Goal: Task Accomplishment & Management: Complete application form

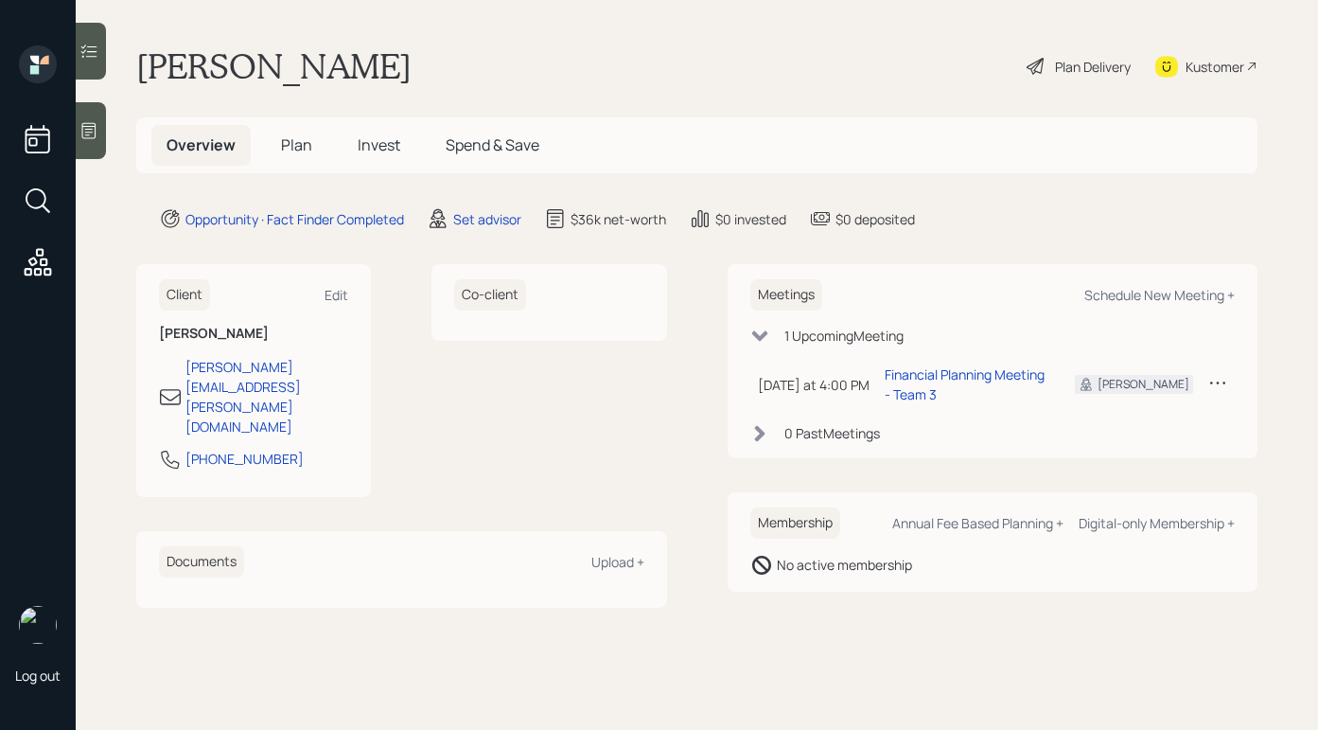
click at [1231, 58] on div "Kustomer" at bounding box center [1215, 67] width 59 height 20
click at [82, 132] on icon at bounding box center [89, 131] width 14 height 16
click at [1048, 65] on div "Plan Delivery" at bounding box center [1079, 66] width 108 height 42
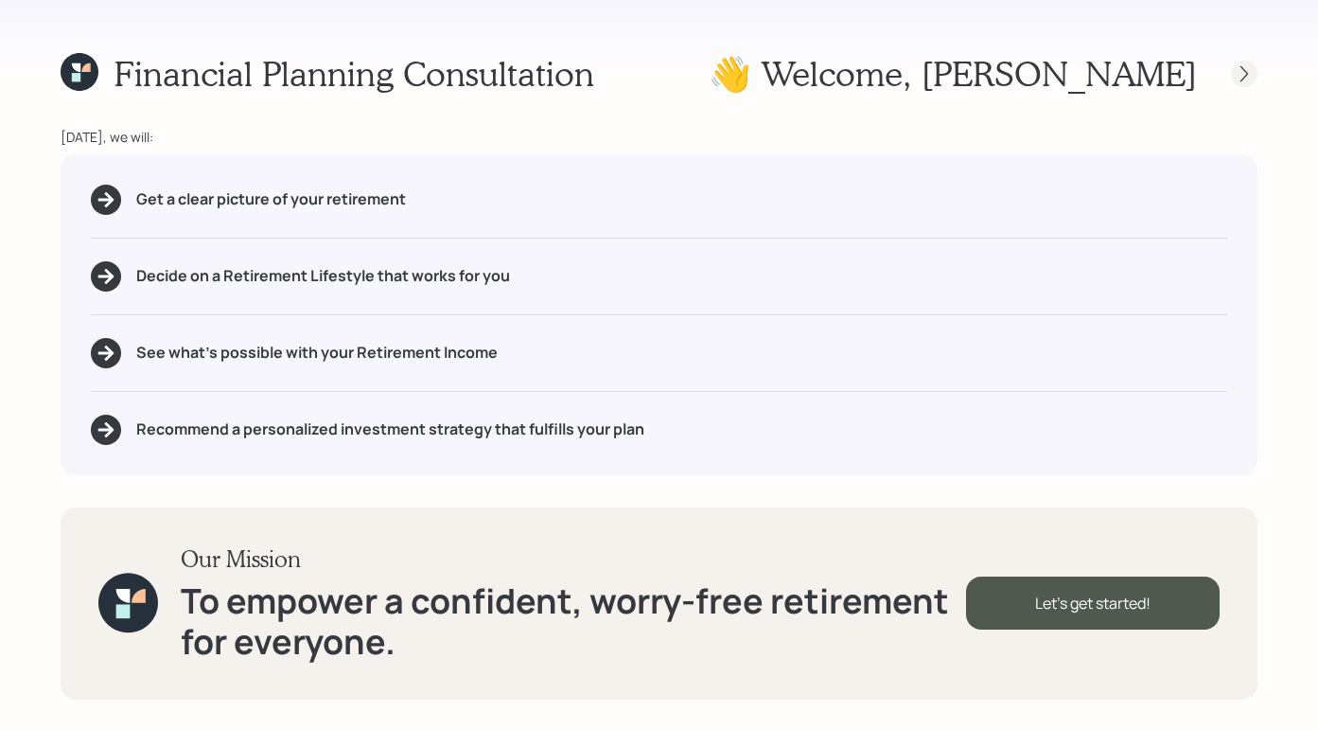
click at [1247, 82] on icon at bounding box center [1244, 73] width 19 height 19
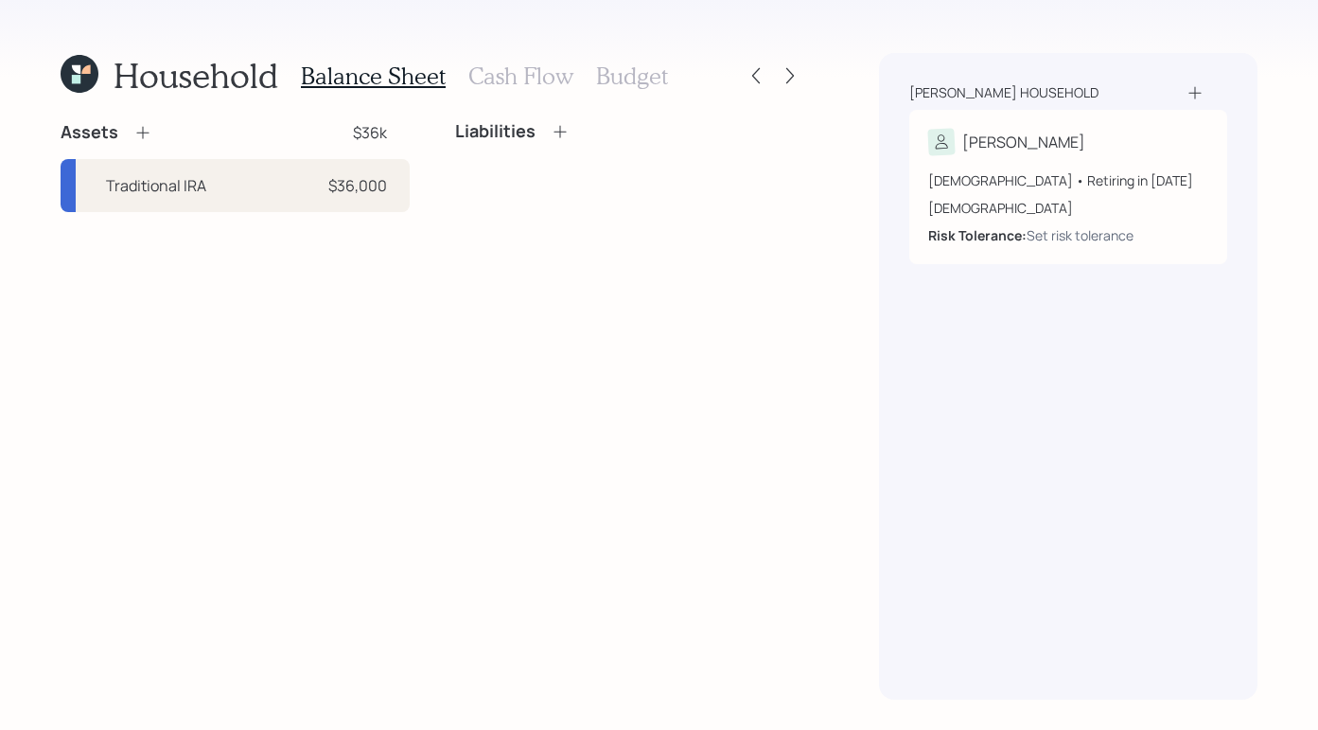
click at [146, 137] on icon at bounding box center [142, 132] width 19 height 19
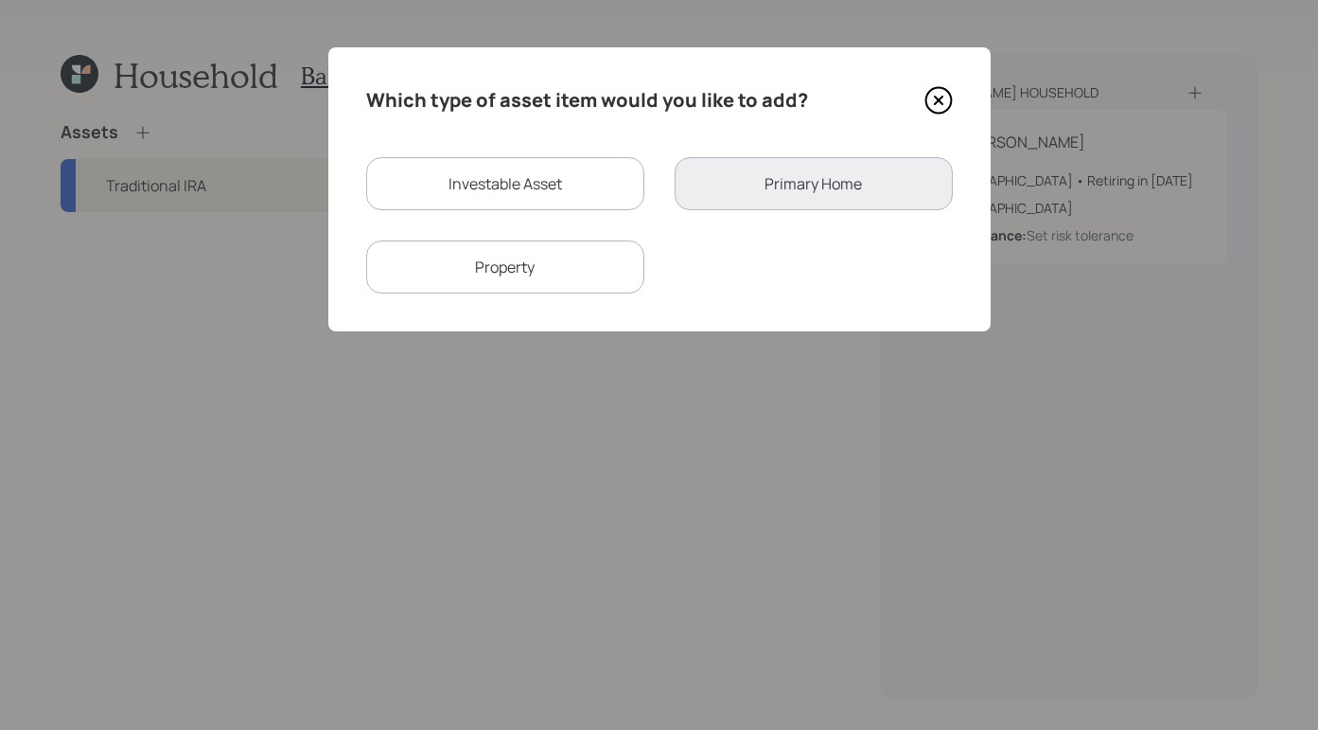
click at [531, 196] on div "Investable Asset" at bounding box center [505, 183] width 278 height 53
select select "taxable"
select select "balanced"
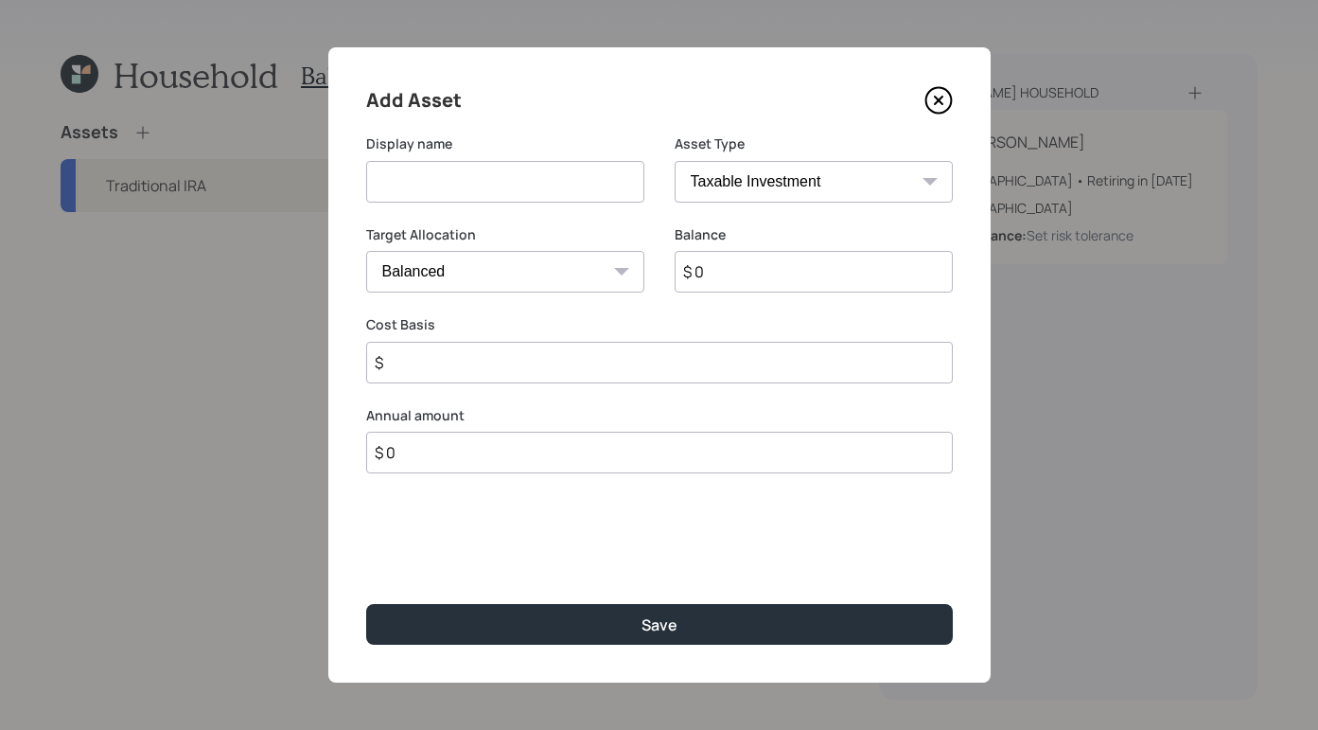
click at [474, 167] on input at bounding box center [505, 182] width 278 height 42
type input "E Trade"
click at [780, 186] on select "SEP IRA IRA Roth IRA 401(k) Roth 401(k) 403(b) Roth 403(b) 457(b) Roth 457(b) H…" at bounding box center [814, 182] width 278 height 42
click at [675, 161] on select "SEP IRA IRA Roth IRA 401(k) Roth 401(k) 403(b) Roth 403(b) 457(b) Roth 457(b) H…" at bounding box center [814, 182] width 278 height 42
click at [745, 265] on input "$ 0" at bounding box center [814, 272] width 278 height 42
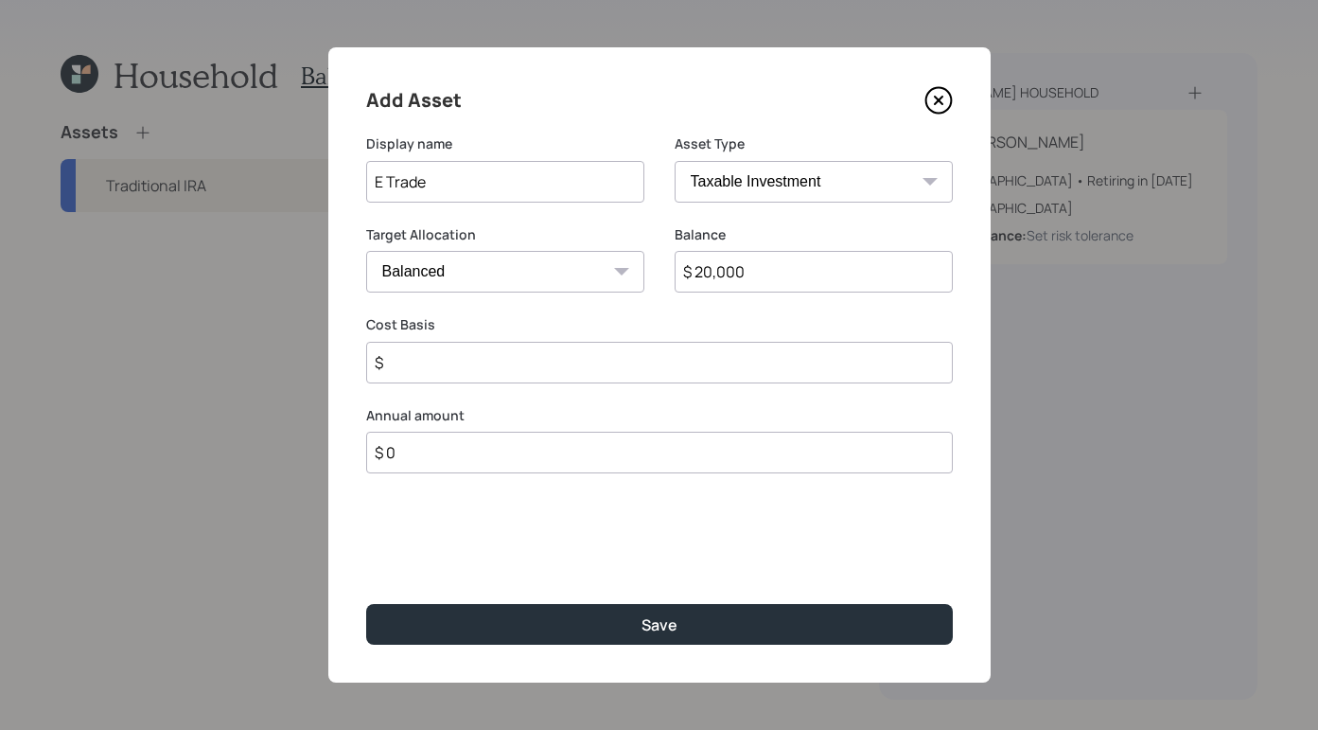
type input "$ 20,000"
click at [570, 380] on input "$" at bounding box center [659, 363] width 587 height 42
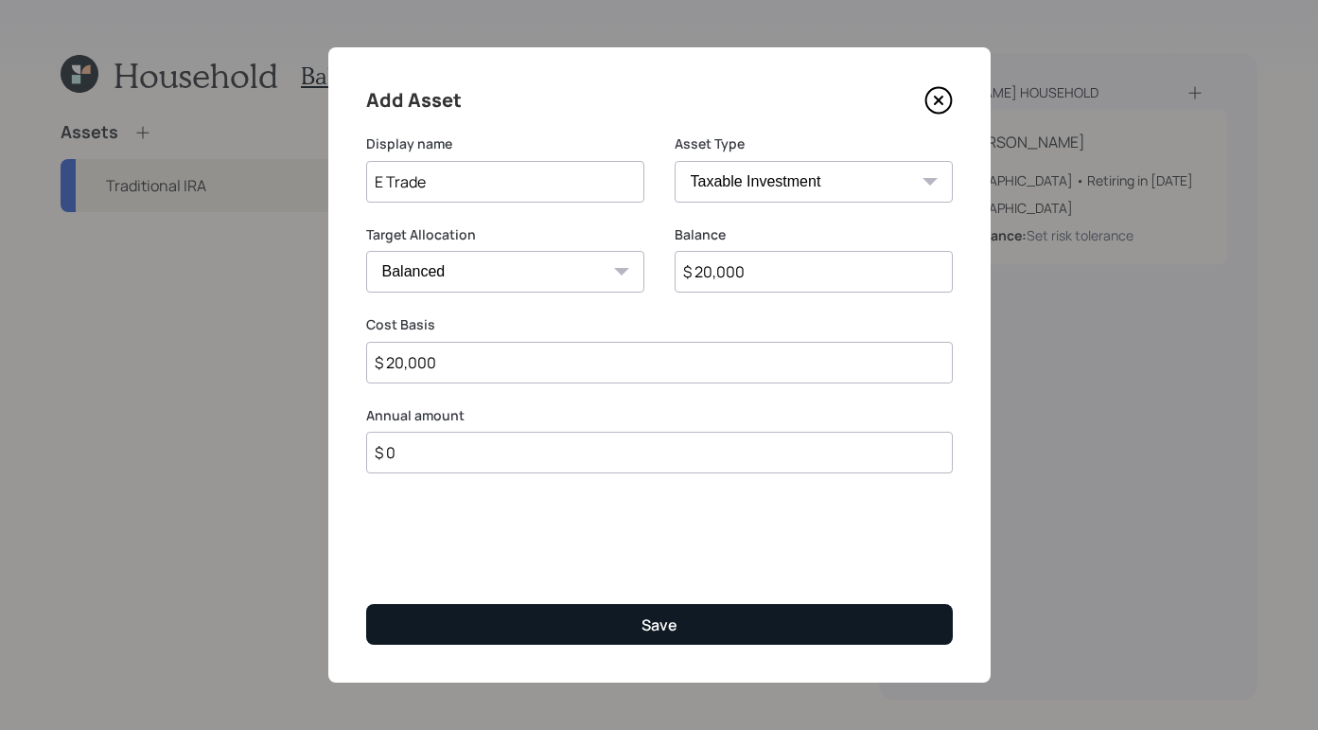
type input "$ 20,000"
click at [595, 625] on button "Save" at bounding box center [659, 624] width 587 height 41
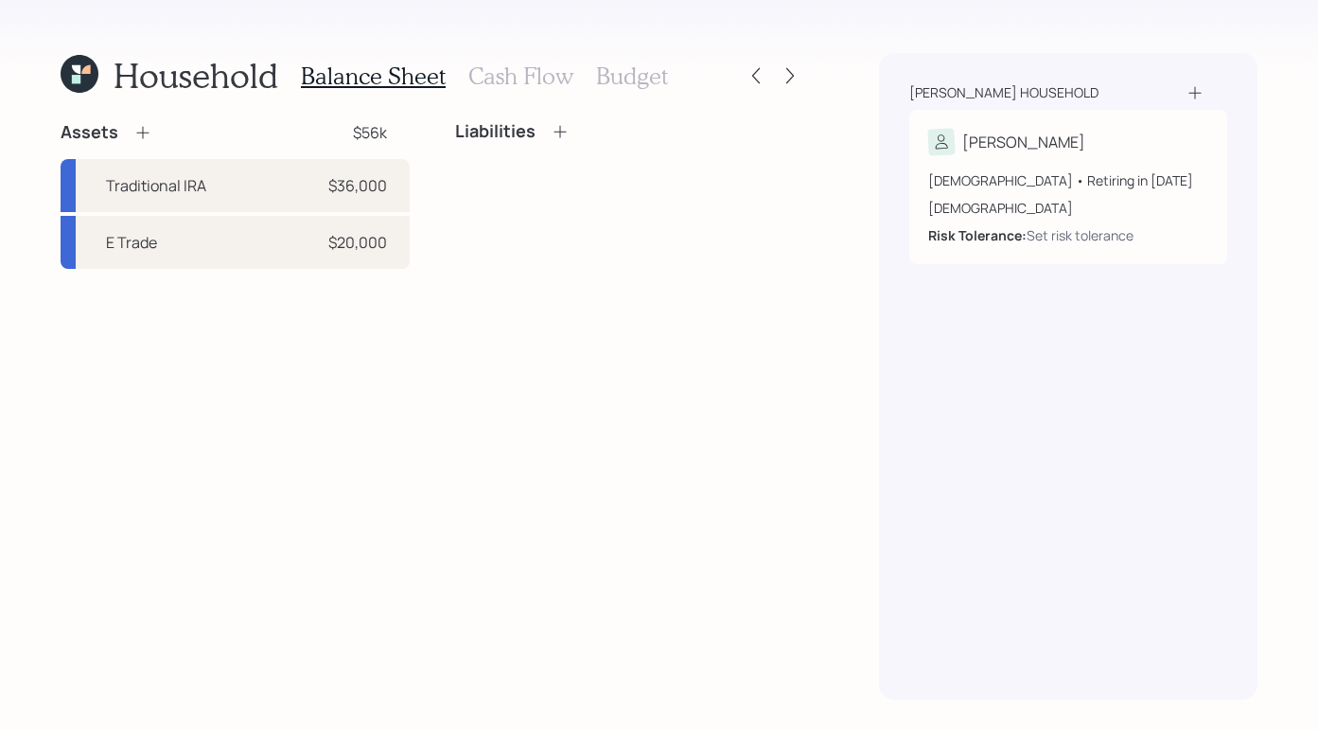
click at [135, 131] on icon at bounding box center [142, 132] width 19 height 19
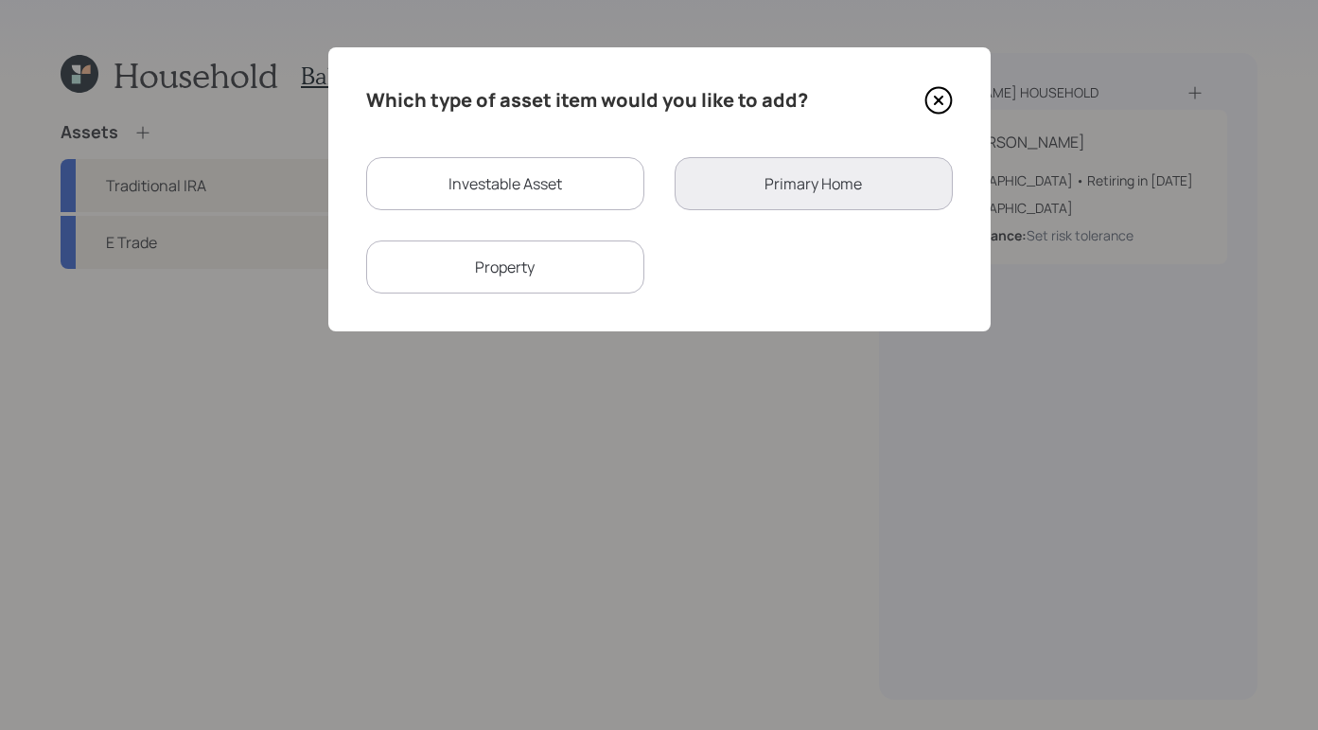
click at [547, 187] on div "Investable Asset" at bounding box center [505, 183] width 278 height 53
select select "taxable"
select select "balanced"
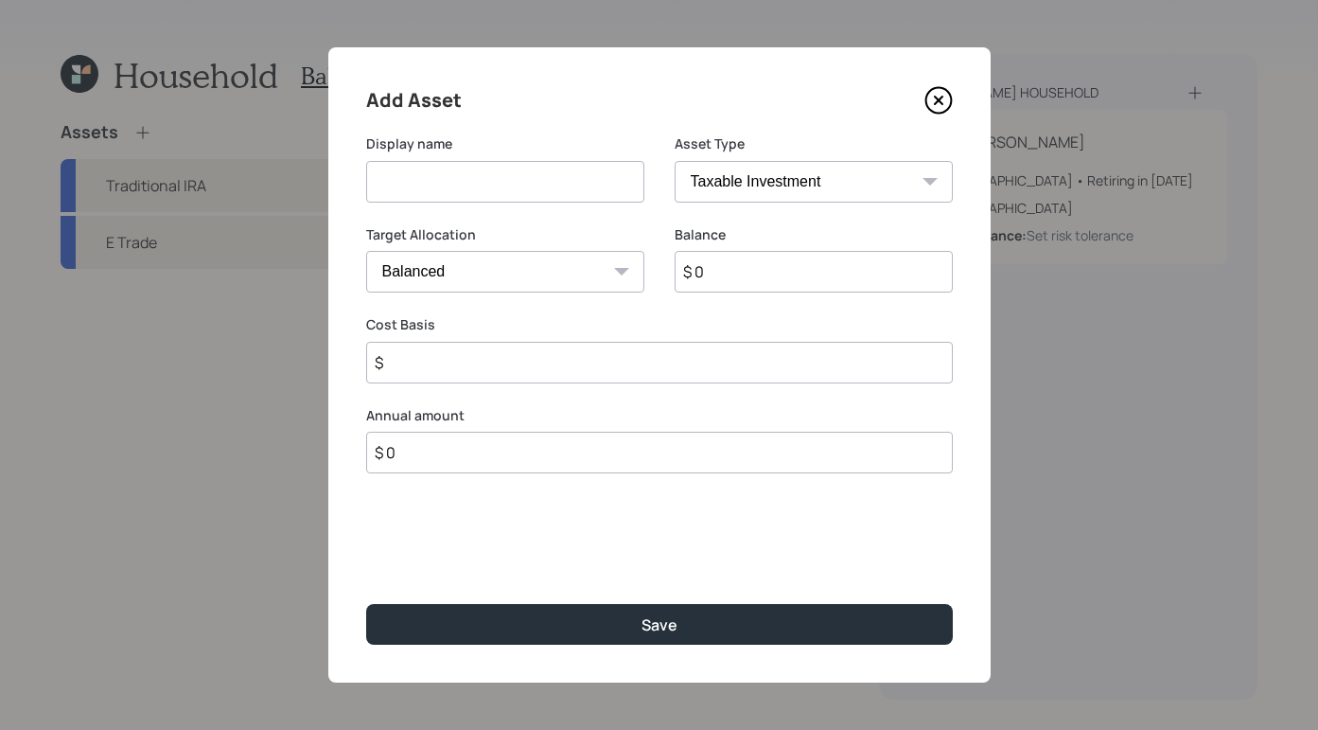
click at [568, 169] on input at bounding box center [505, 182] width 278 height 42
click at [878, 196] on select "SEP IRA IRA Roth IRA 401(k) Roth 401(k) 403(b) Roth 403(b) 457(b) Roth 457(b) H…" at bounding box center [814, 182] width 278 height 42
click at [421, 172] on input at bounding box center [505, 182] width 278 height 42
type input "Gold/Silver"
click at [775, 285] on input "$ 0" at bounding box center [814, 272] width 278 height 42
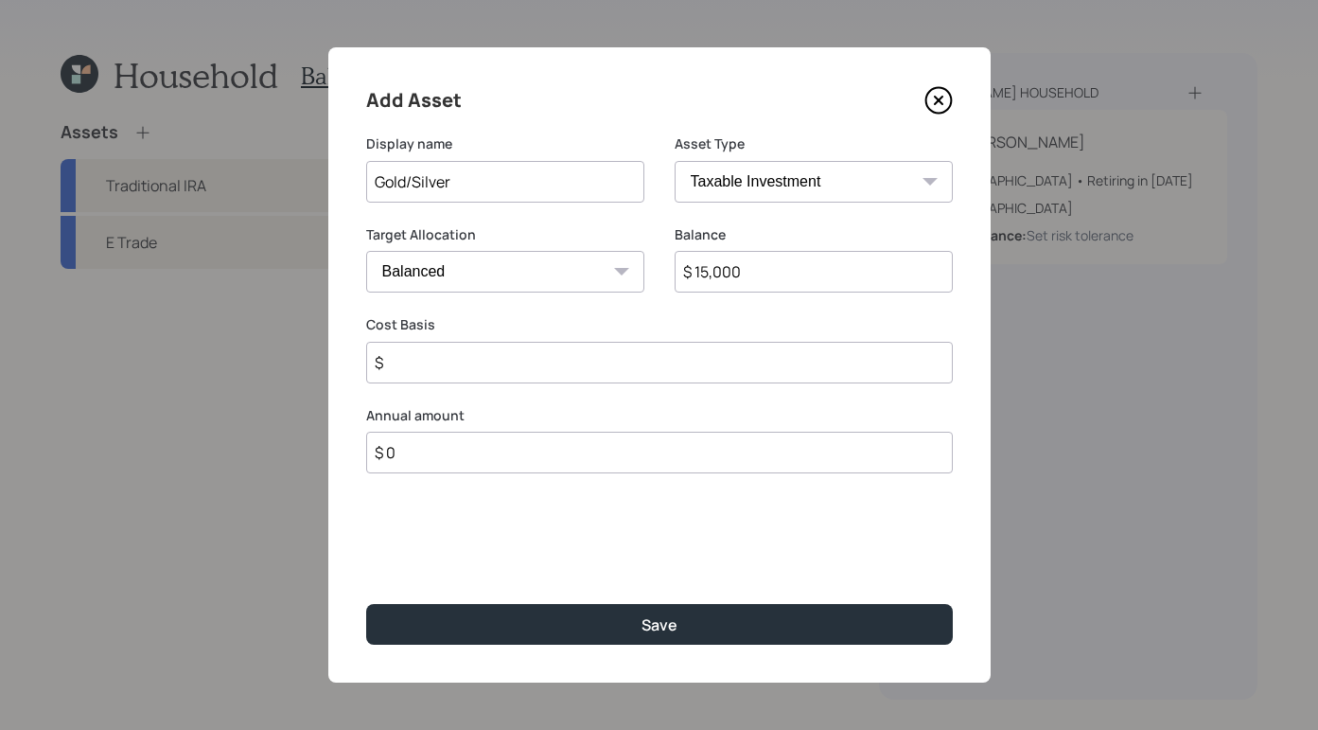
type input "$ 15,000"
click at [756, 373] on input "$" at bounding box center [659, 363] width 587 height 42
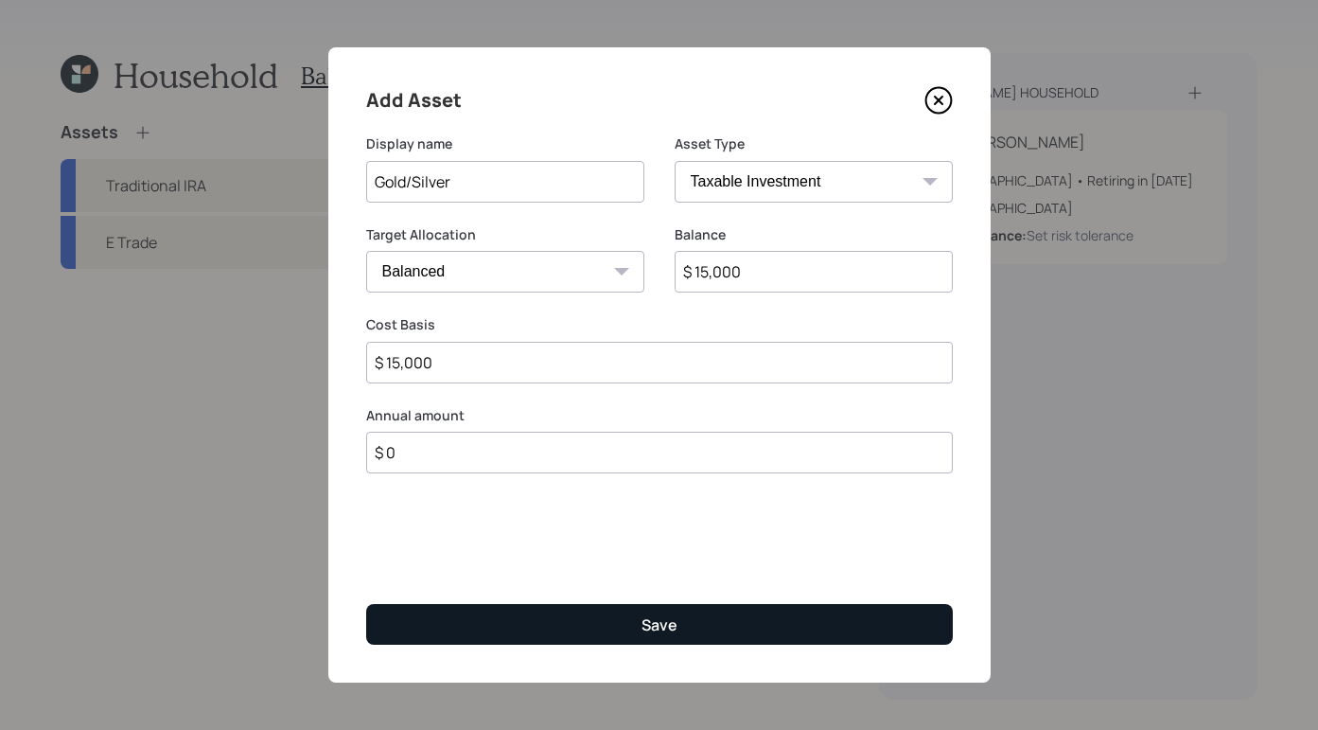
type input "$ 15,000"
click at [567, 609] on button "Save" at bounding box center [659, 624] width 587 height 41
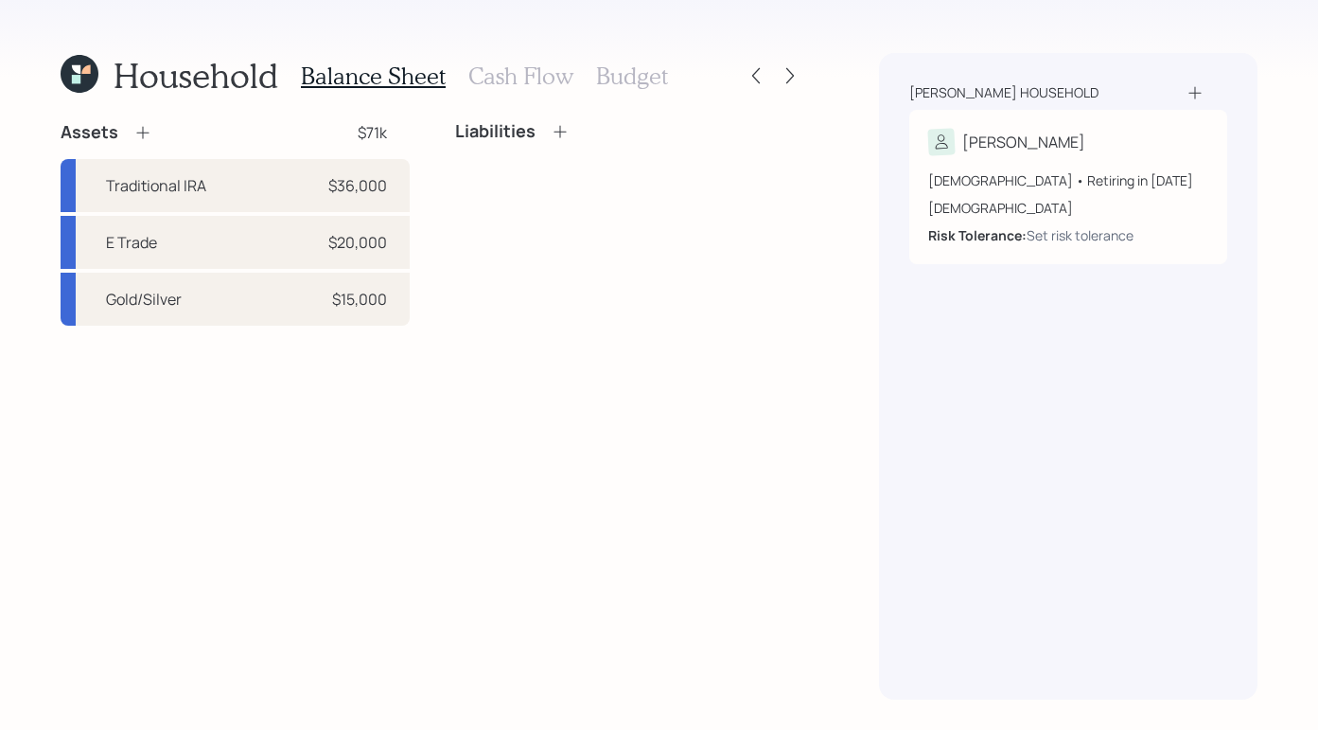
click at [679, 533] on div "Assets $71k Traditional IRA $36,000 E Trade $20,000 Gold/Silver $15,000 Liabili…" at bounding box center [432, 410] width 743 height 578
click at [858, 362] on div "Household Balance Sheet Cash Flow Budget Assets $71k Traditional IRA $36,000 E …" at bounding box center [659, 365] width 1318 height 730
click at [502, 72] on h3 "Cash Flow" at bounding box center [520, 75] width 105 height 27
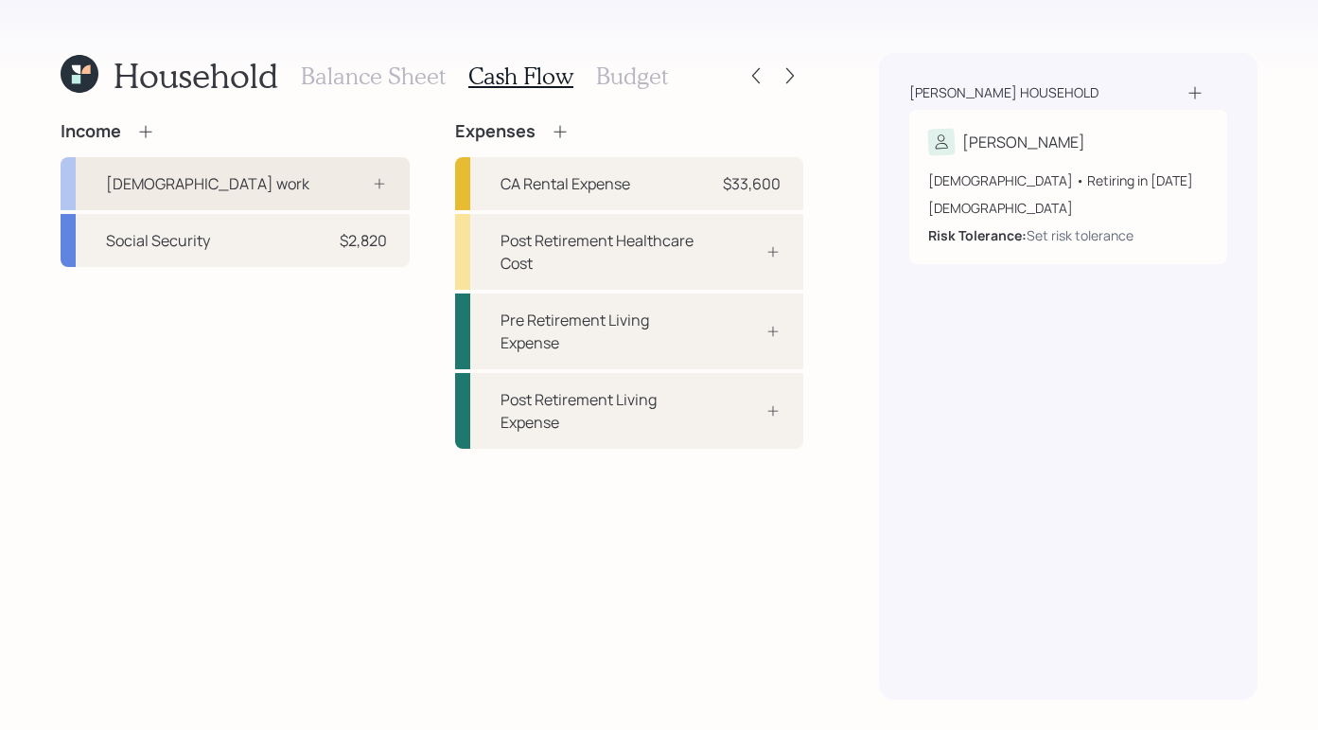
click at [259, 189] on div "Full-time work" at bounding box center [235, 183] width 349 height 53
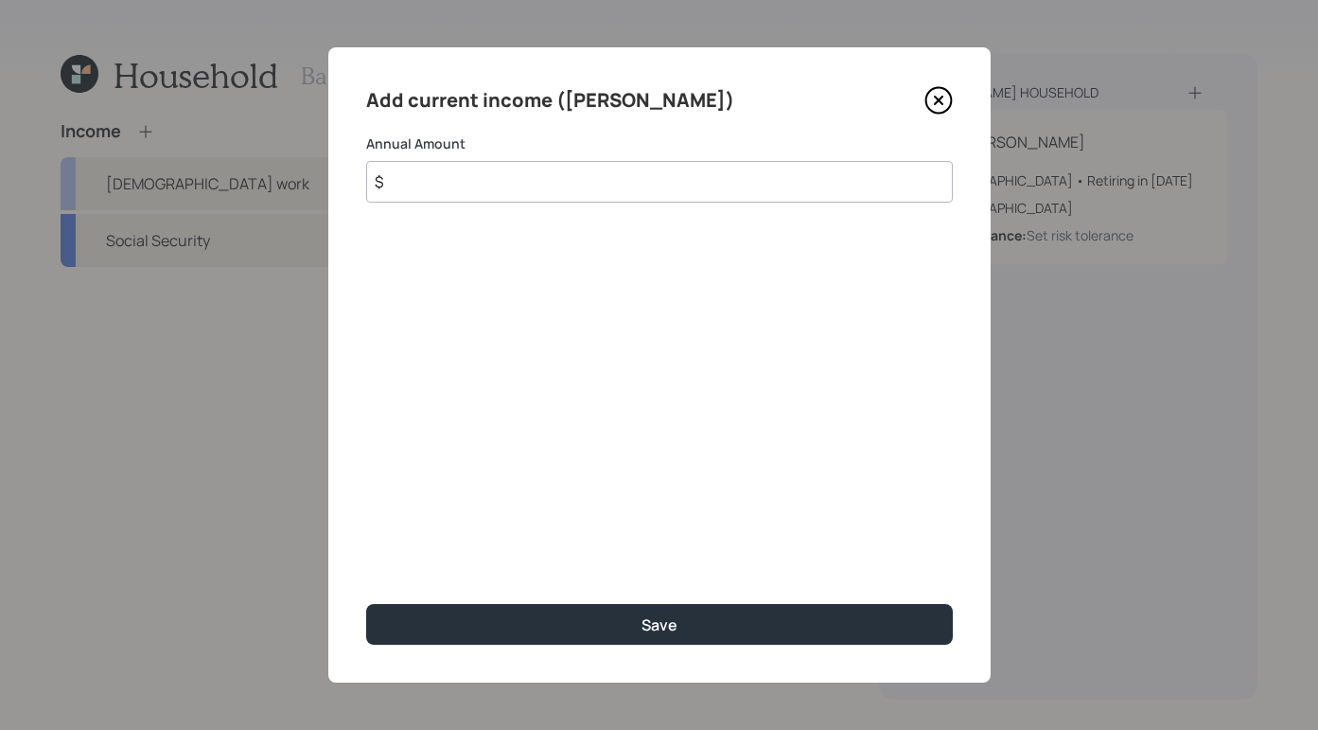
click at [933, 108] on icon at bounding box center [939, 100] width 28 height 28
